Goal: Use online tool/utility: Use online tool/utility

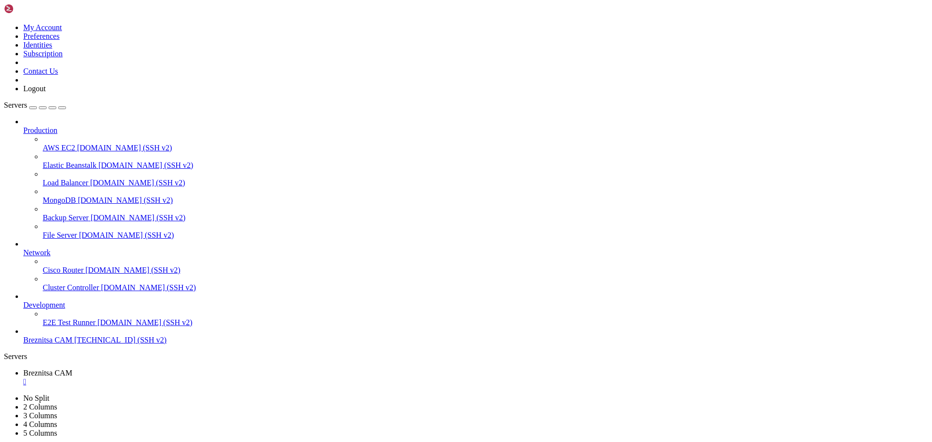
drag, startPoint x: 250, startPoint y: 785, endPoint x: 216, endPoint y: 785, distance: 34.0
drag, startPoint x: 8, startPoint y: 747, endPoint x: 211, endPoint y: 766, distance: 203.8
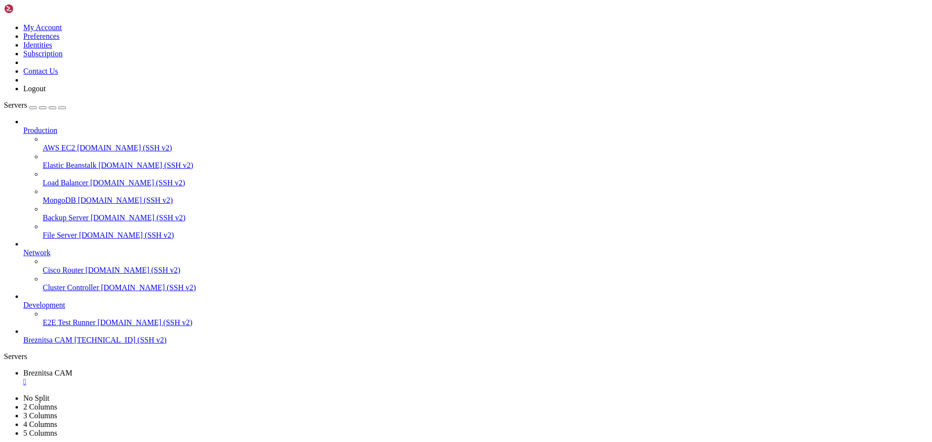
drag, startPoint x: 8, startPoint y: 747, endPoint x: 191, endPoint y: 769, distance: 183.9
drag, startPoint x: 233, startPoint y: 795, endPoint x: 250, endPoint y: 843, distance: 51.1
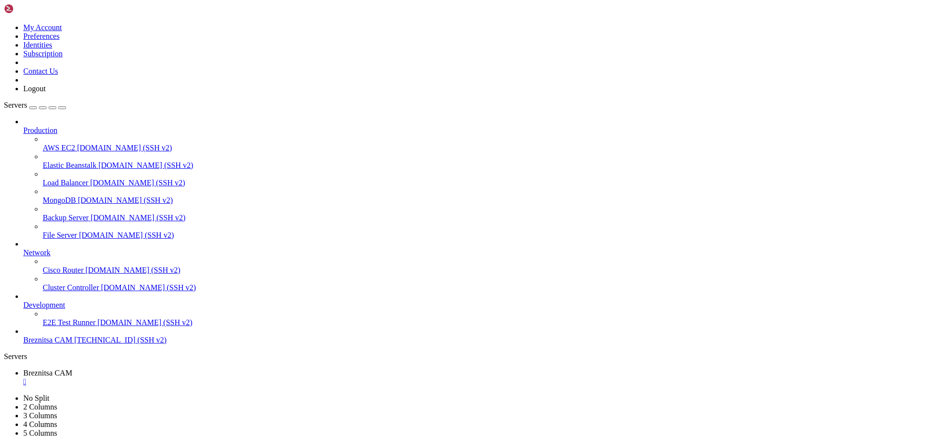
drag, startPoint x: 7, startPoint y: 797, endPoint x: 160, endPoint y: 850, distance: 162.4
drag, startPoint x: 9, startPoint y: 796, endPoint x: 202, endPoint y: 855, distance: 201.9
